Goal: Find specific page/section: Find specific page/section

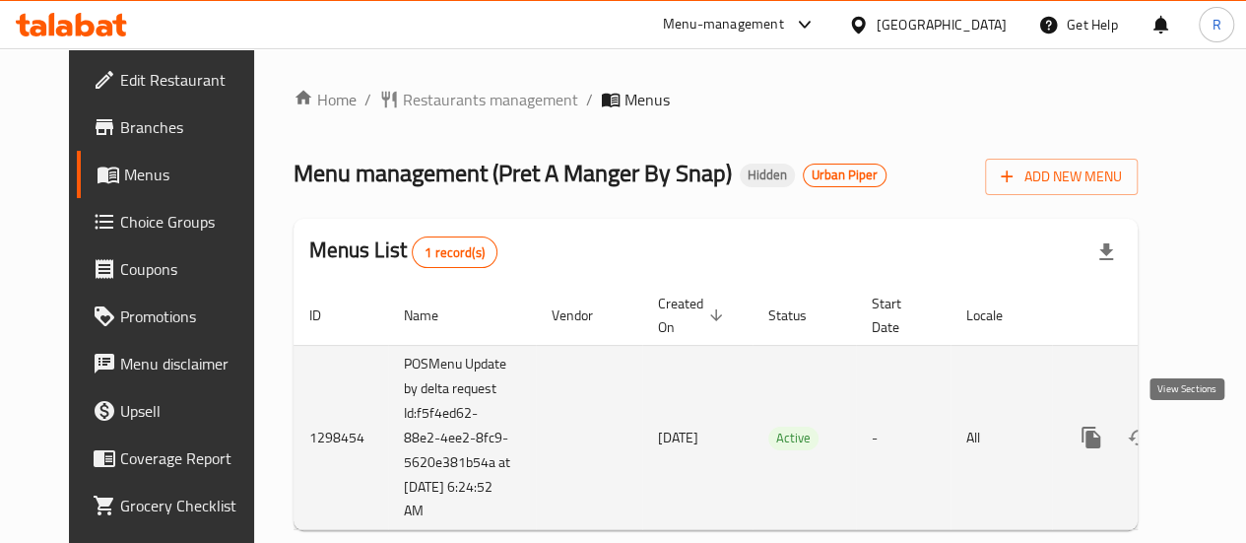
click at [1221, 439] on icon "enhanced table" at bounding box center [1233, 437] width 24 height 24
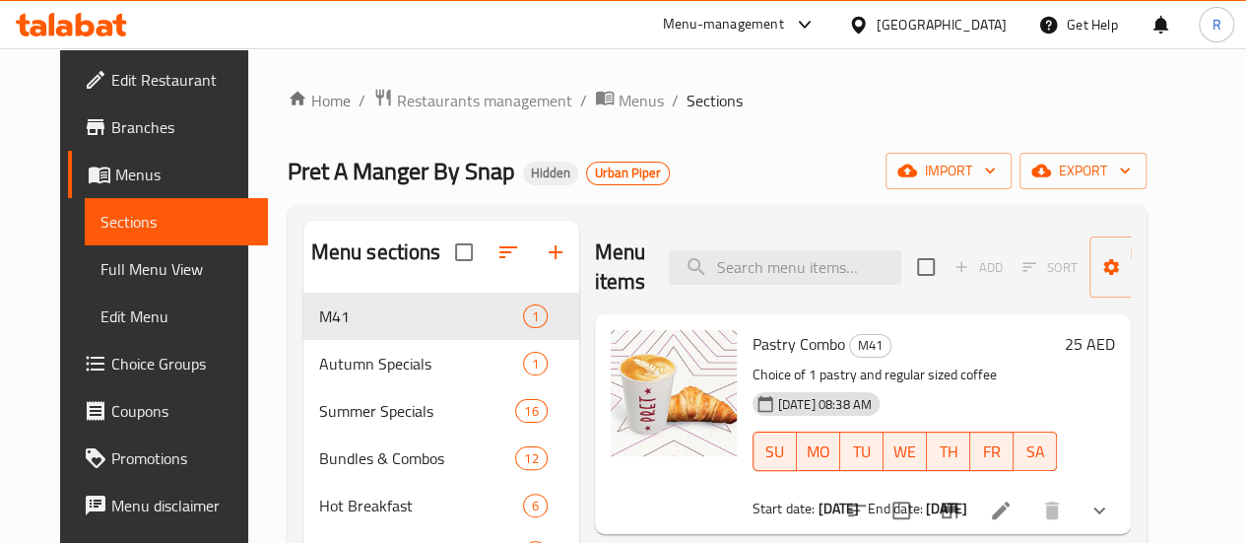
click at [764, 26] on div "Menu-management" at bounding box center [723, 25] width 121 height 24
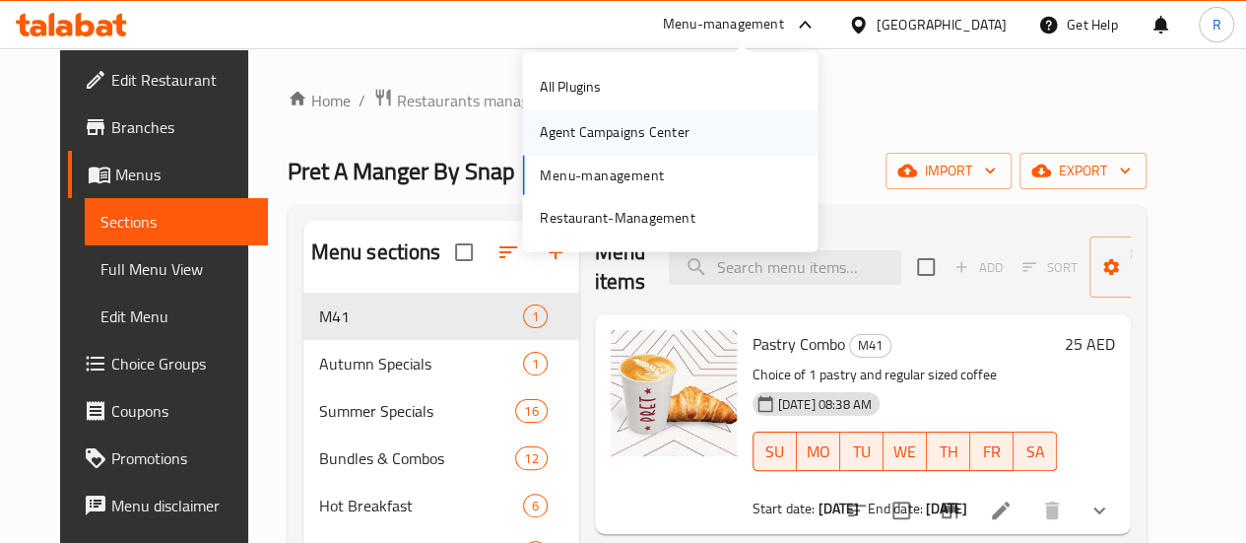
click at [643, 134] on div "Agent Campaigns Center" at bounding box center [614, 132] width 149 height 22
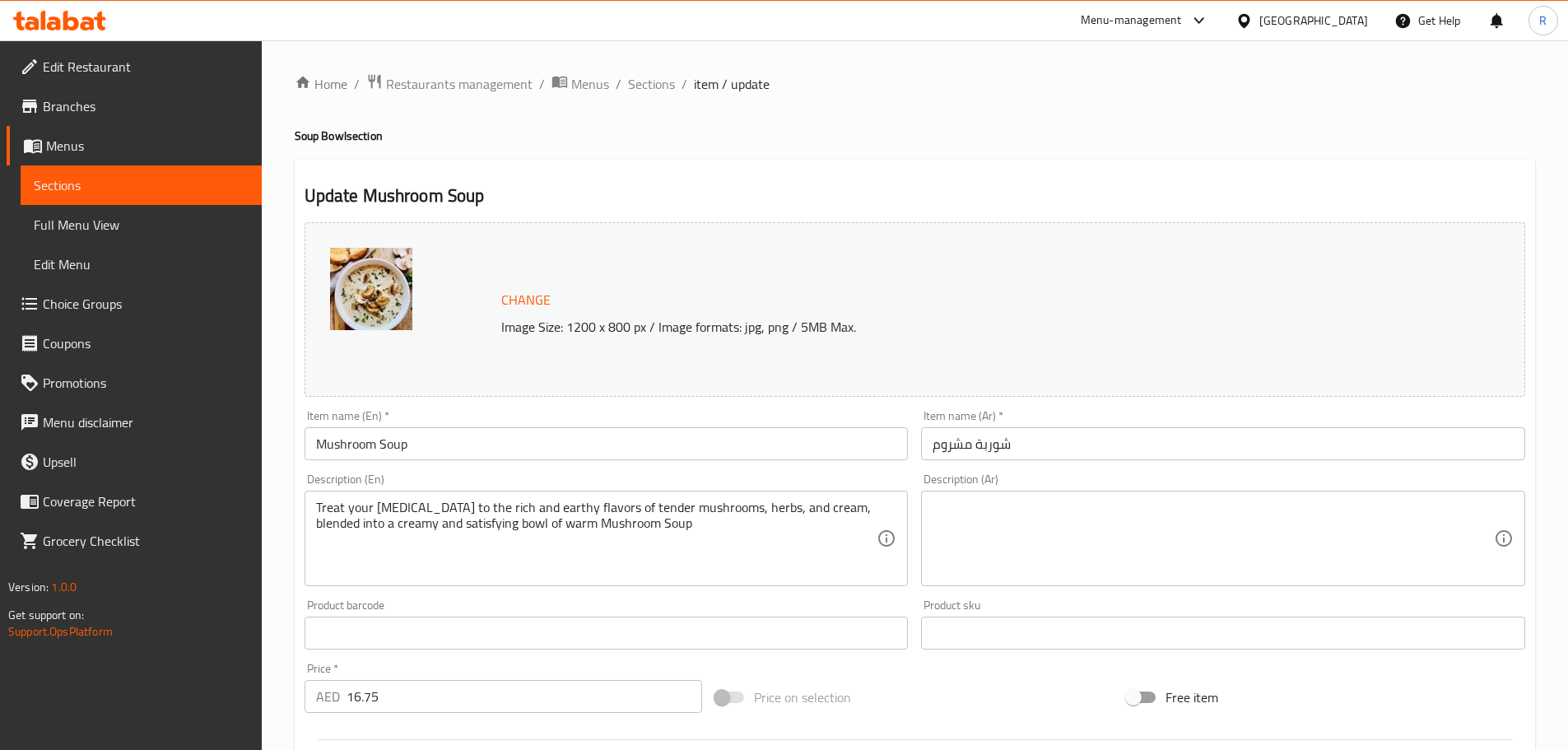
scroll to position [437, 0]
